Goal: Task Accomplishment & Management: Use online tool/utility

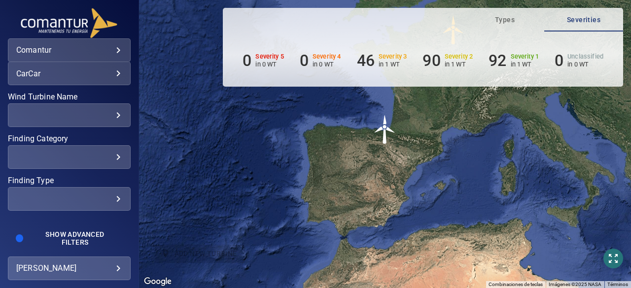
scroll to position [219, 0]
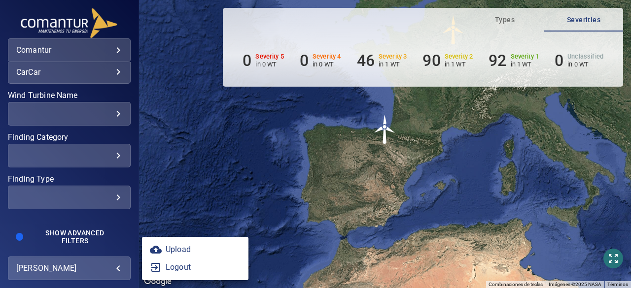
click at [118, 267] on body "**********" at bounding box center [315, 144] width 631 height 288
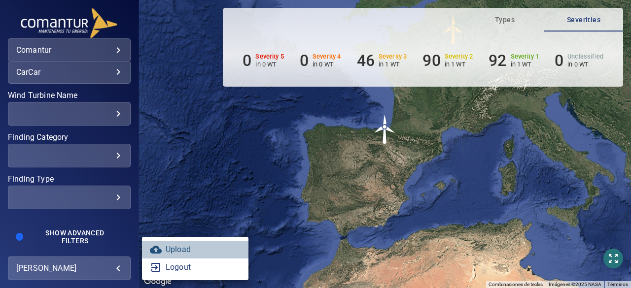
click at [183, 248] on link "Upload" at bounding box center [195, 250] width 106 height 18
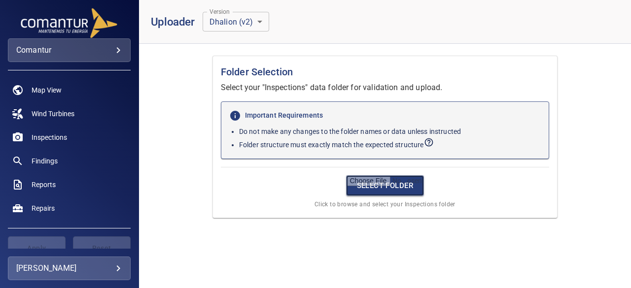
click at [401, 185] on input "file" at bounding box center [385, 185] width 78 height 21
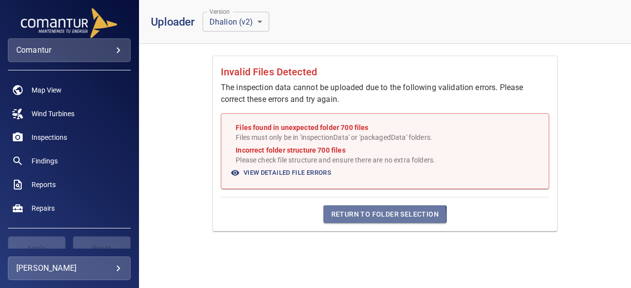
click at [374, 215] on span "Return to Folder Selection" at bounding box center [384, 215] width 107 height 12
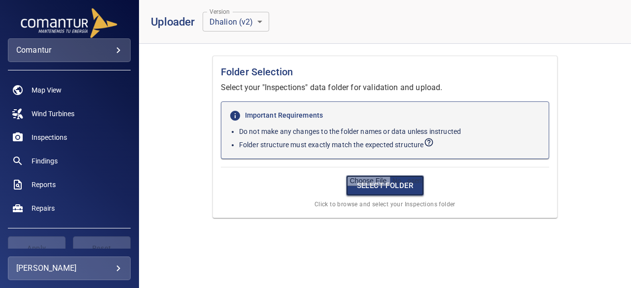
click at [383, 184] on input "file" at bounding box center [385, 185] width 78 height 21
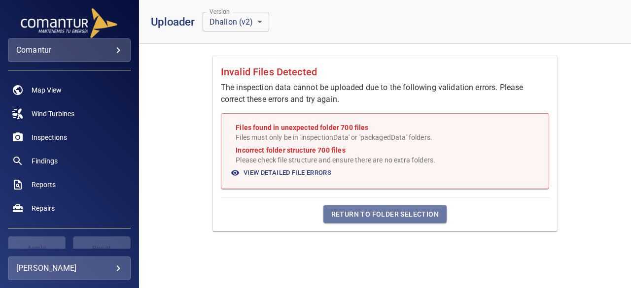
click at [406, 215] on span "Return to Folder Selection" at bounding box center [384, 215] width 107 height 12
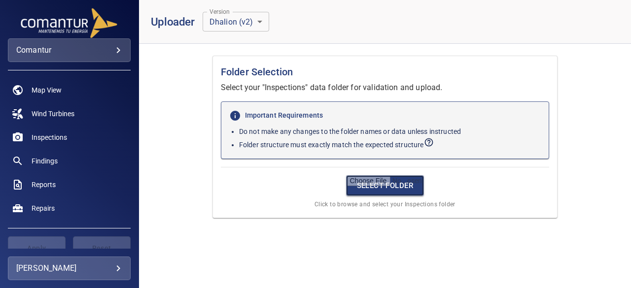
click at [393, 188] on input "file" at bounding box center [385, 185] width 78 height 21
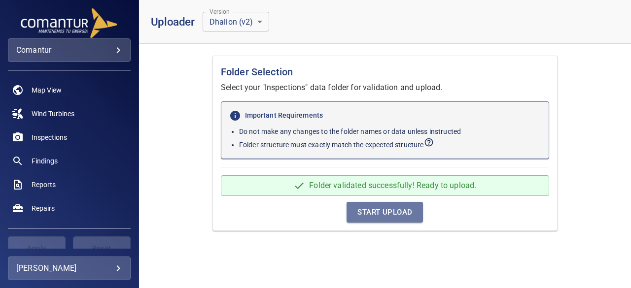
click at [373, 211] on span "Start Upload" at bounding box center [384, 212] width 55 height 13
